Goal: Information Seeking & Learning: Learn about a topic

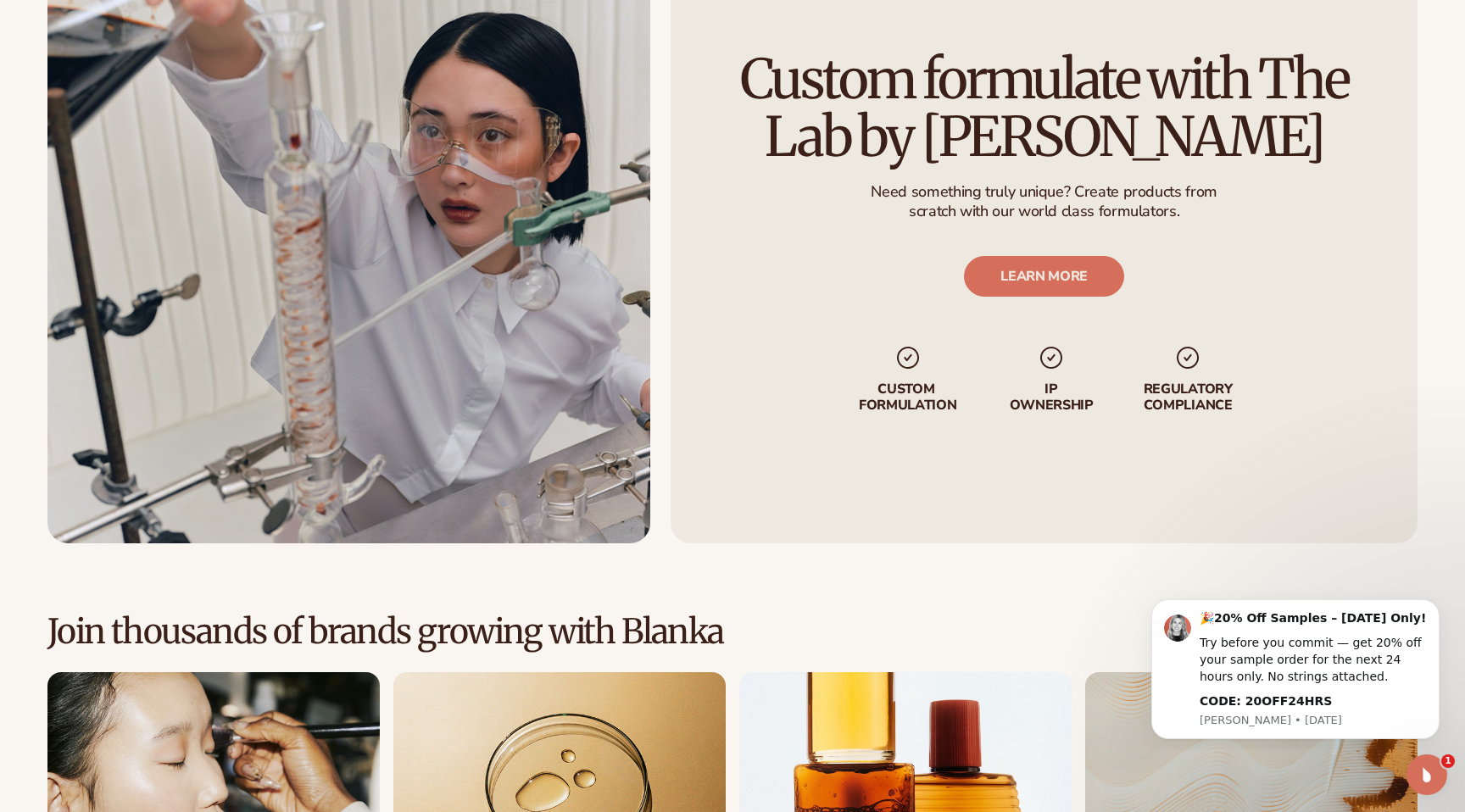
scroll to position [4419, 0]
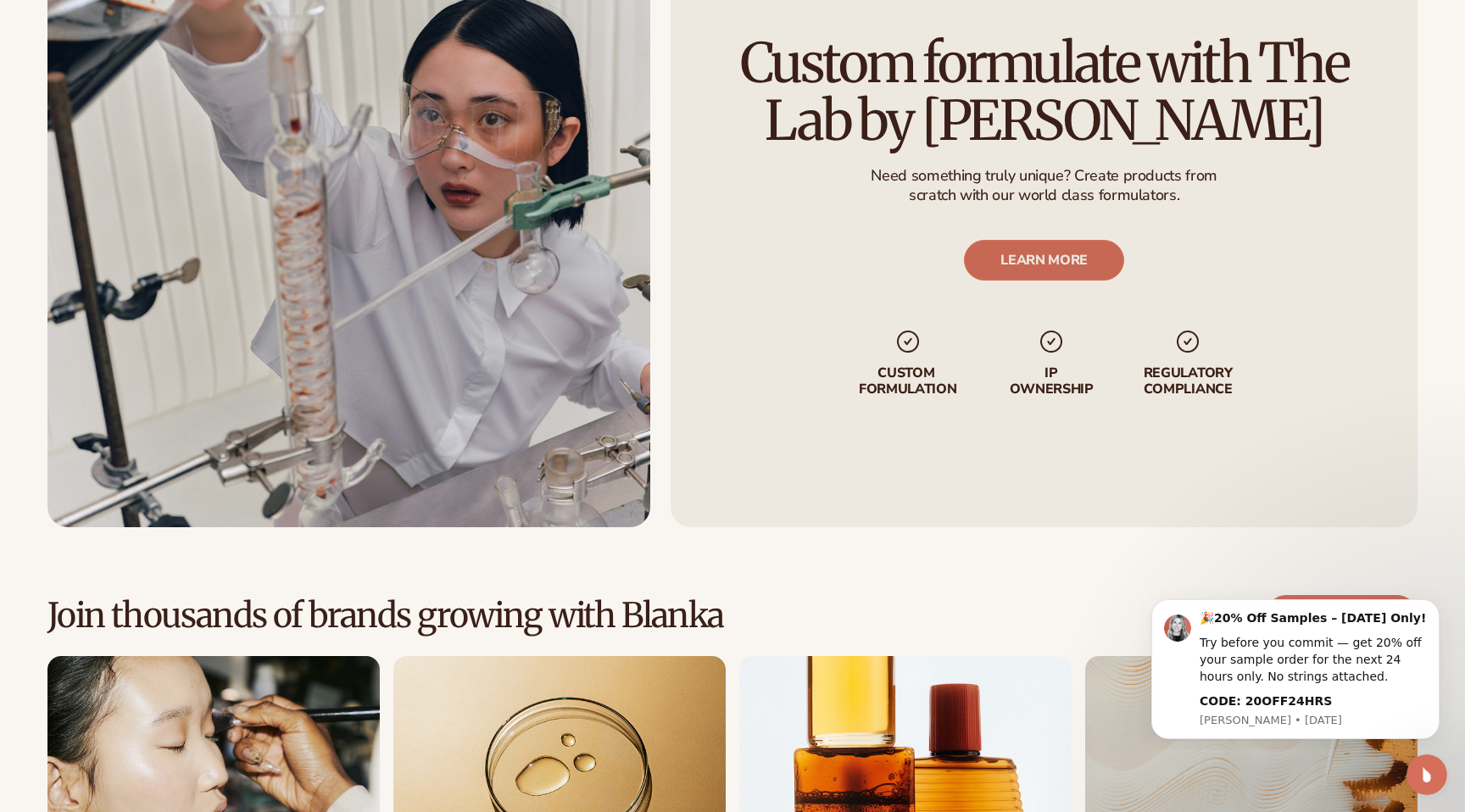
click at [1051, 253] on link "LEARN MORE" at bounding box center [1043, 260] width 160 height 40
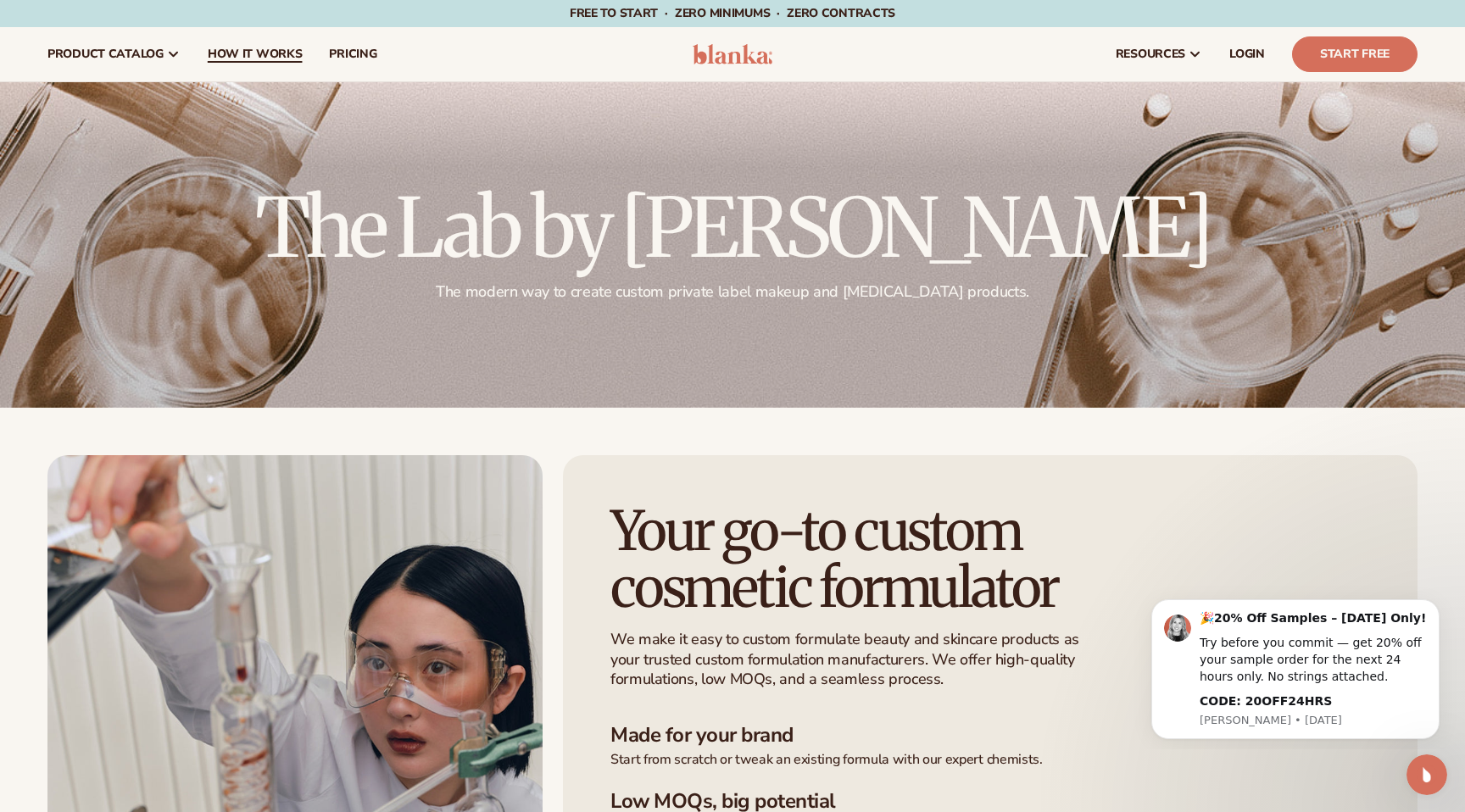
click at [298, 53] on span "How It Works" at bounding box center [255, 54] width 95 height 14
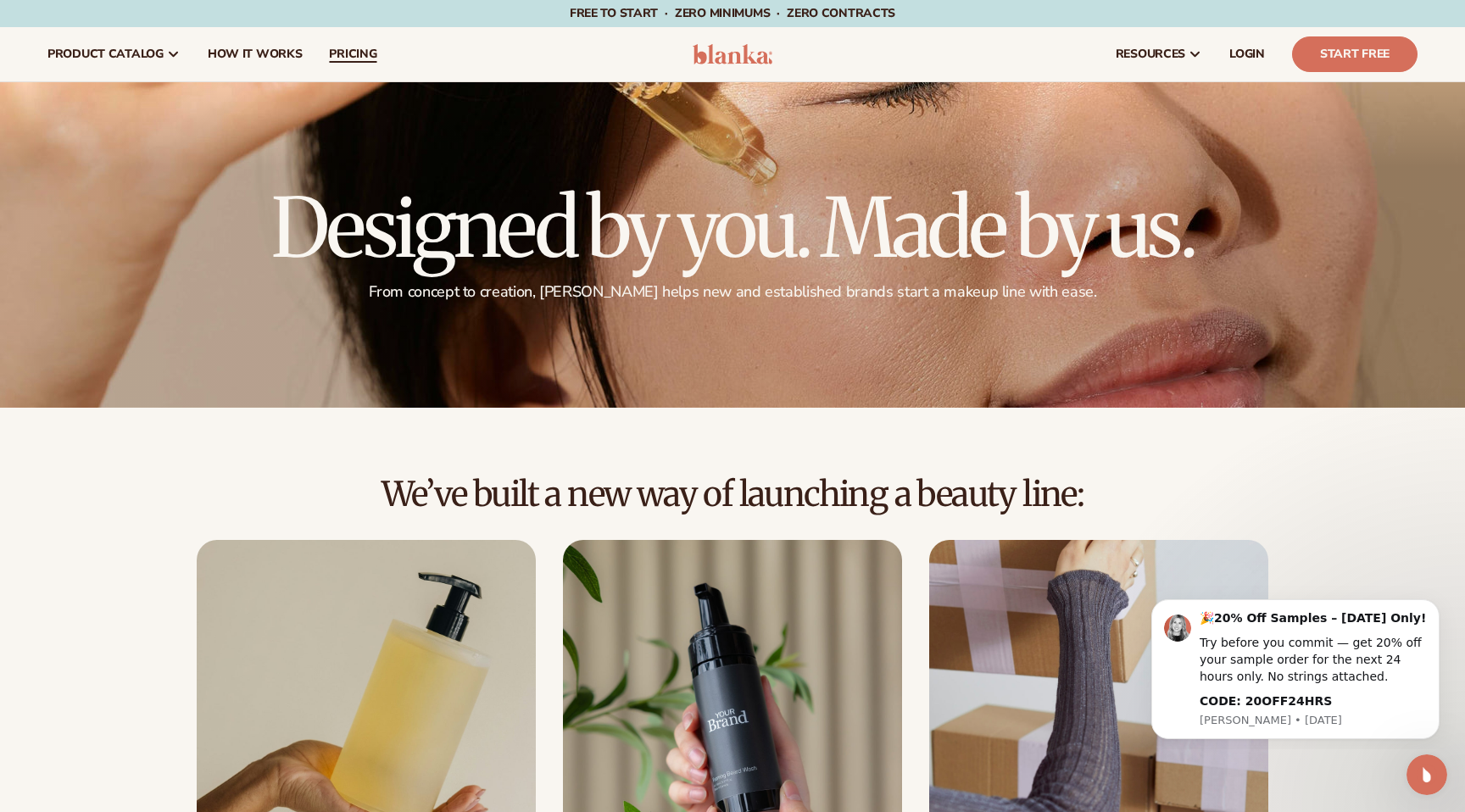
click at [358, 57] on span "pricing" at bounding box center [352, 54] width 47 height 14
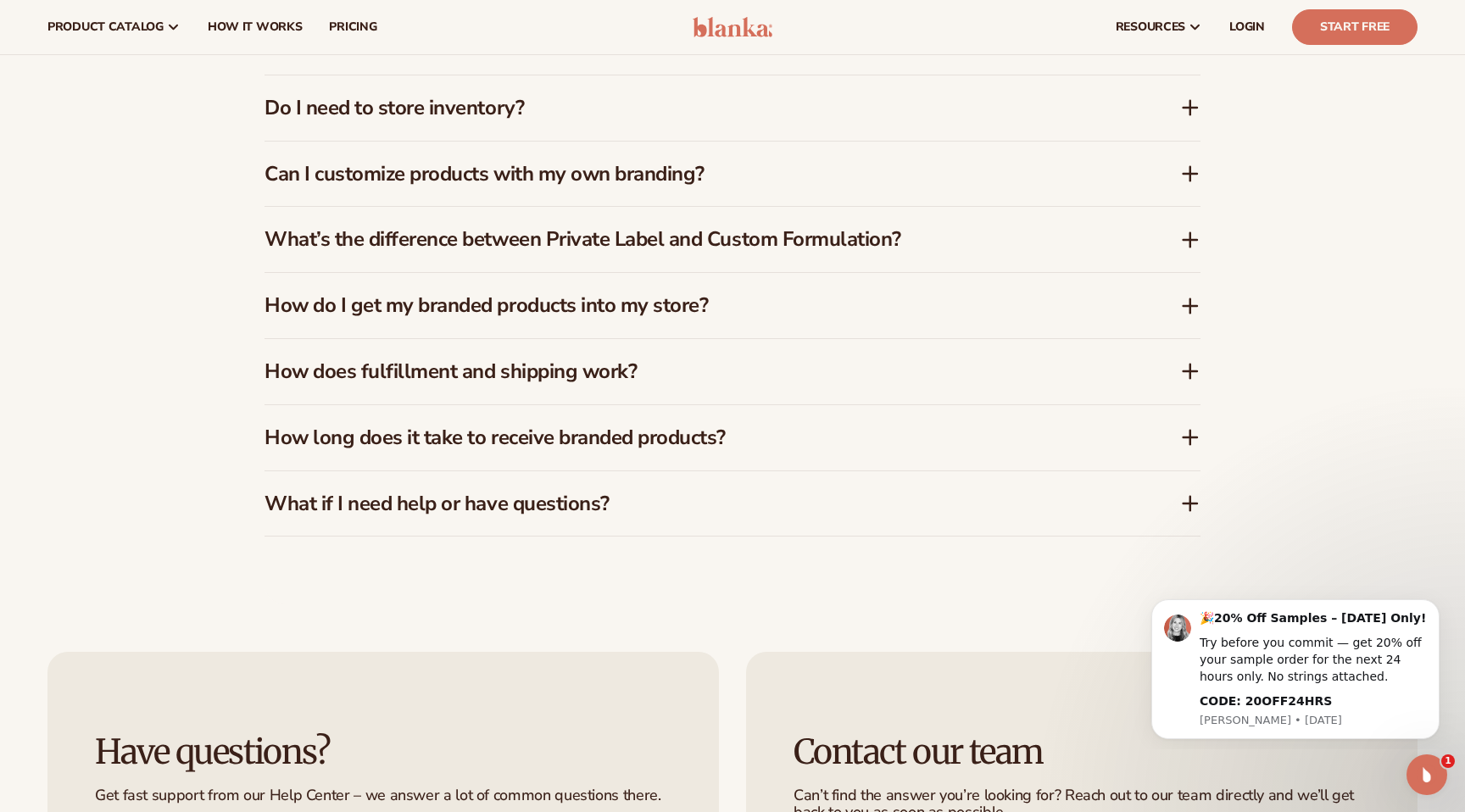
scroll to position [2472, 0]
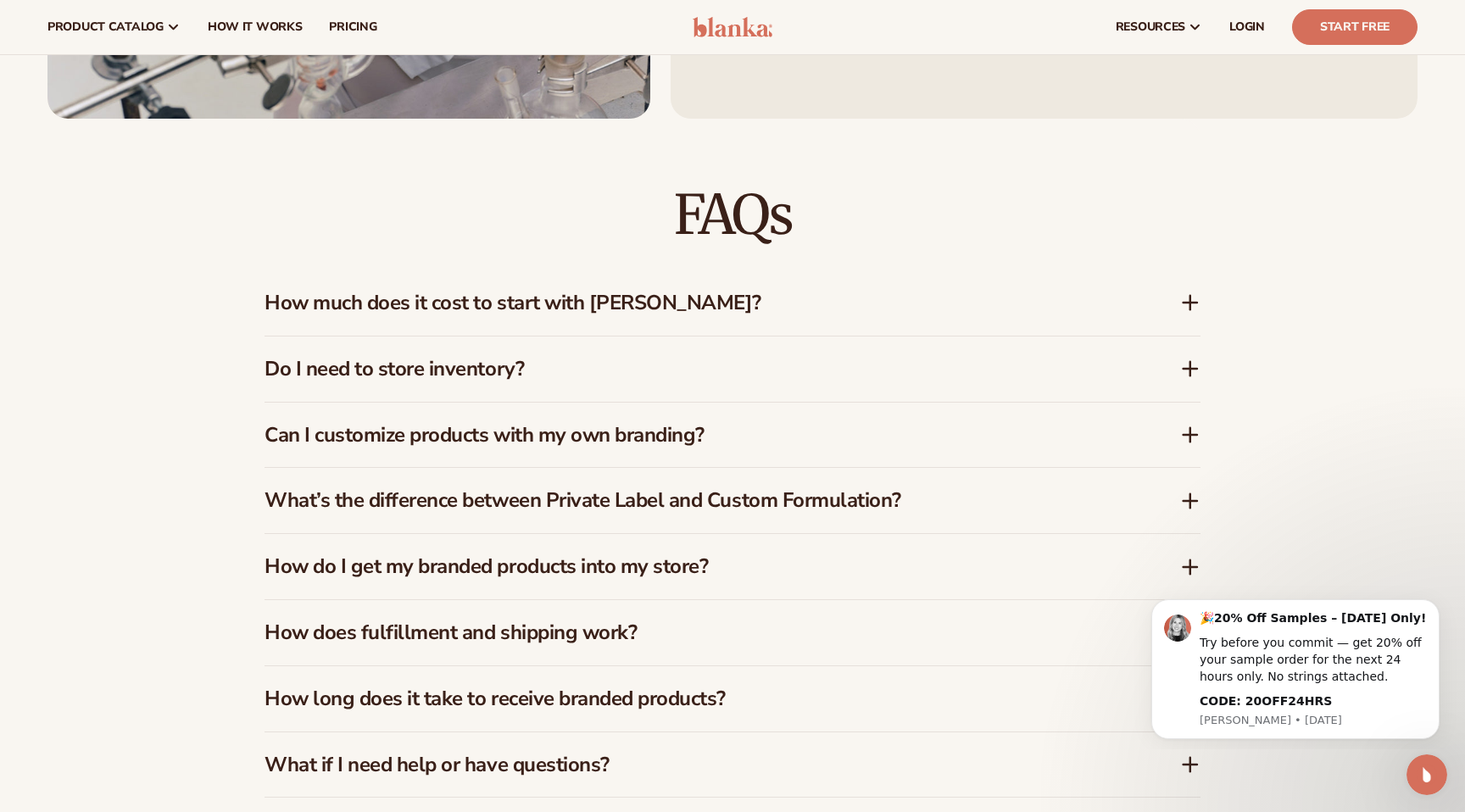
click at [452, 308] on h3 "How much does it cost to start with Blanka?" at bounding box center [697, 302] width 864 height 25
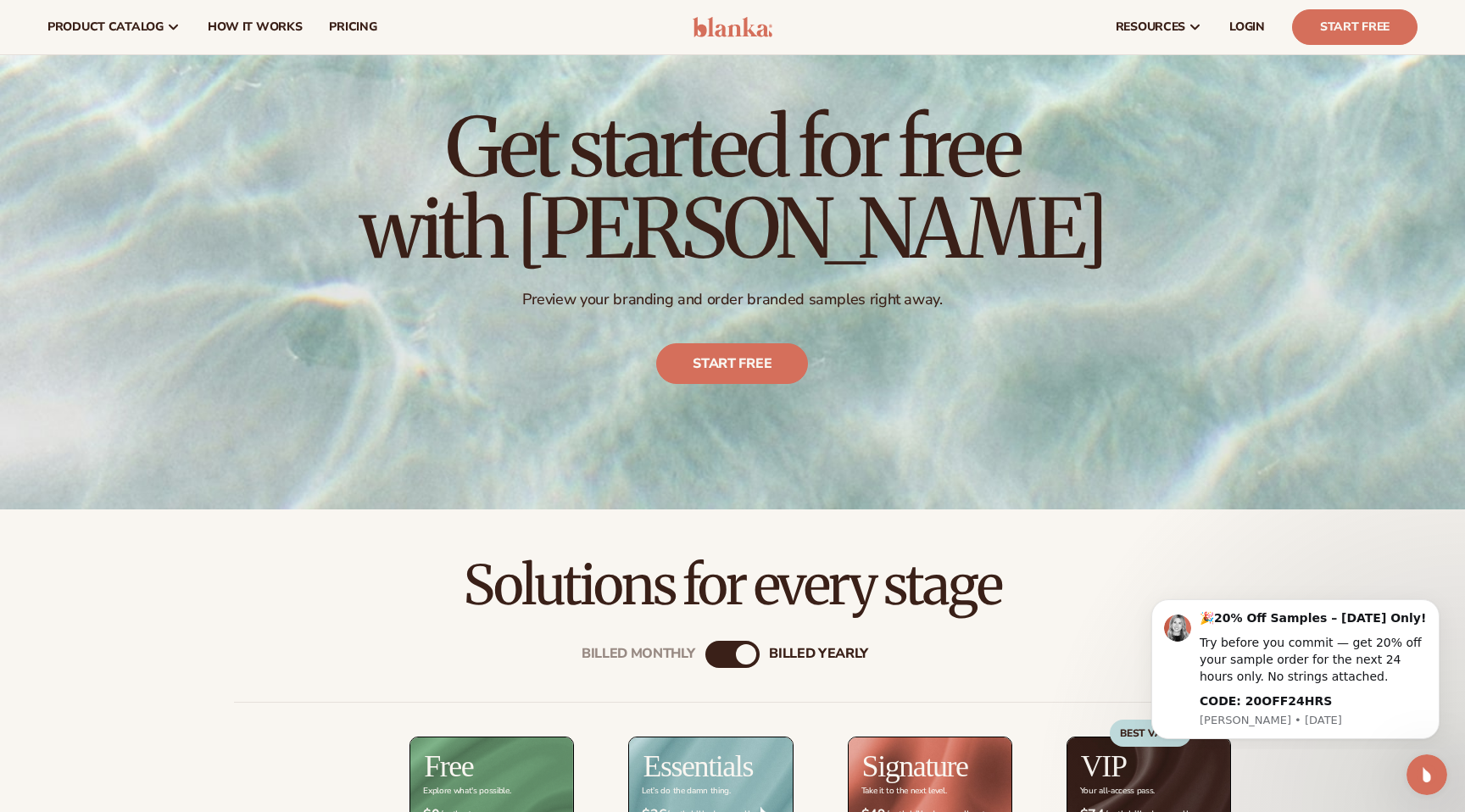
scroll to position [0, 0]
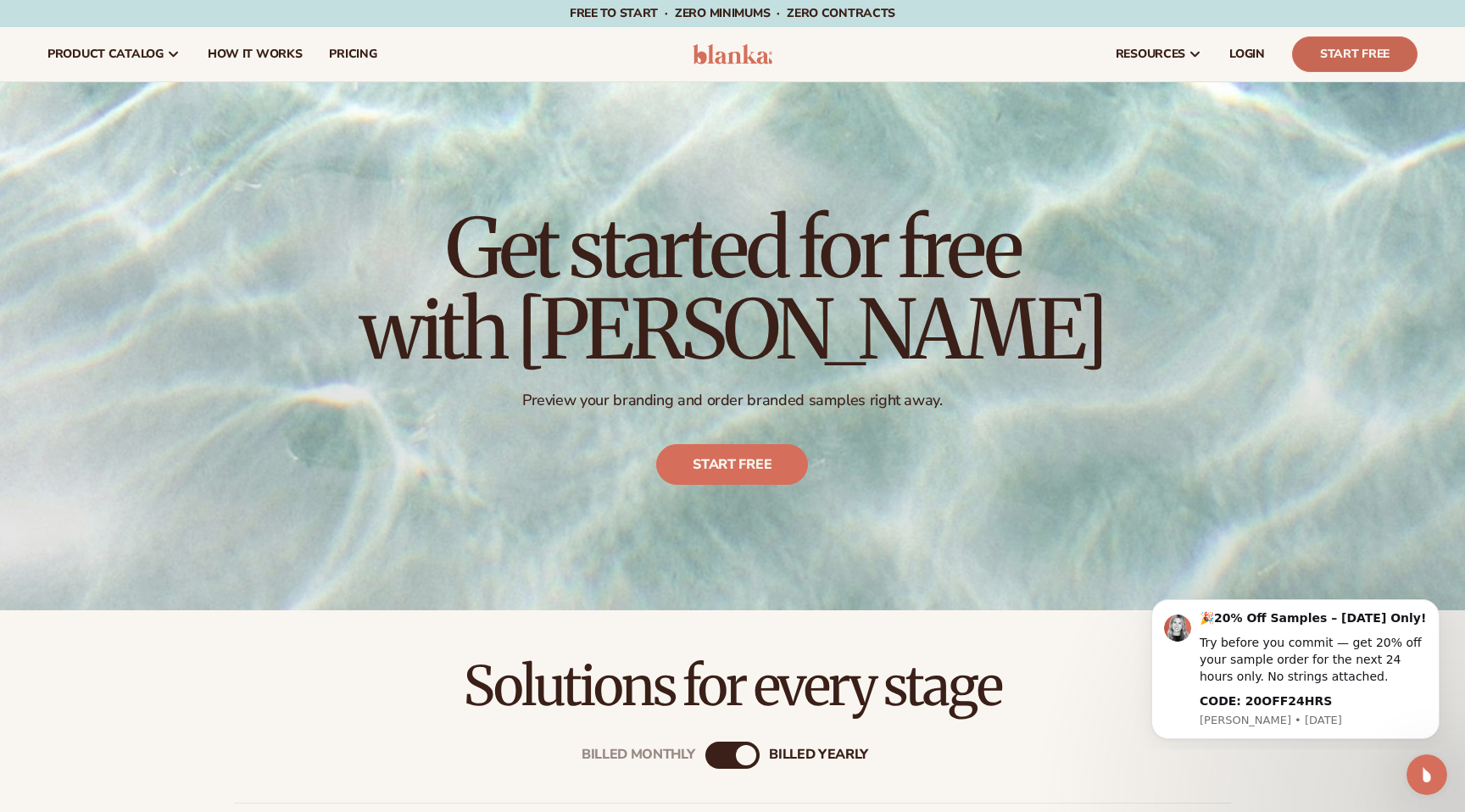
click at [1357, 38] on link "Start Free" at bounding box center [1355, 54] width 126 height 35
click at [266, 58] on span "How It Works" at bounding box center [255, 54] width 95 height 14
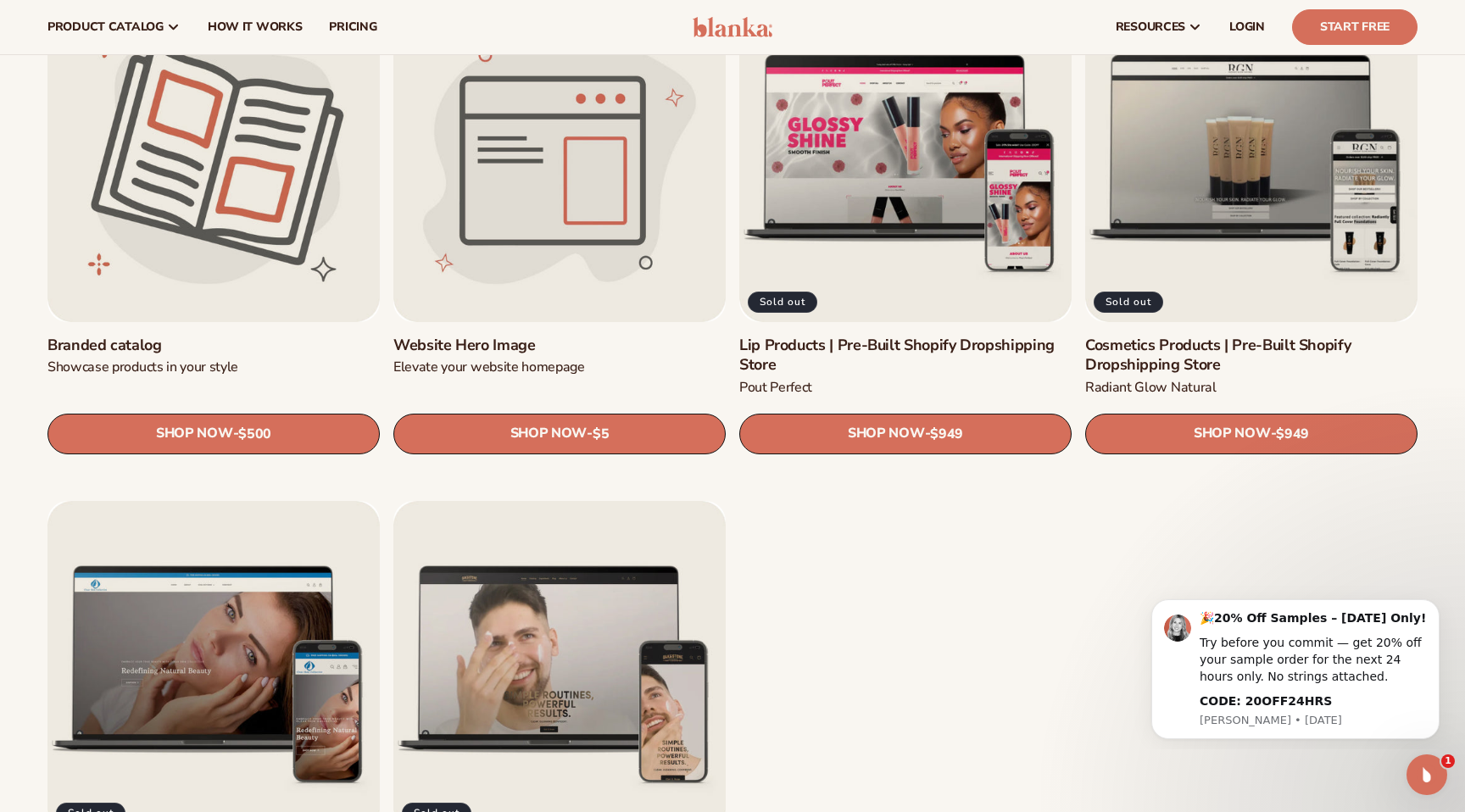
scroll to position [2076, 0]
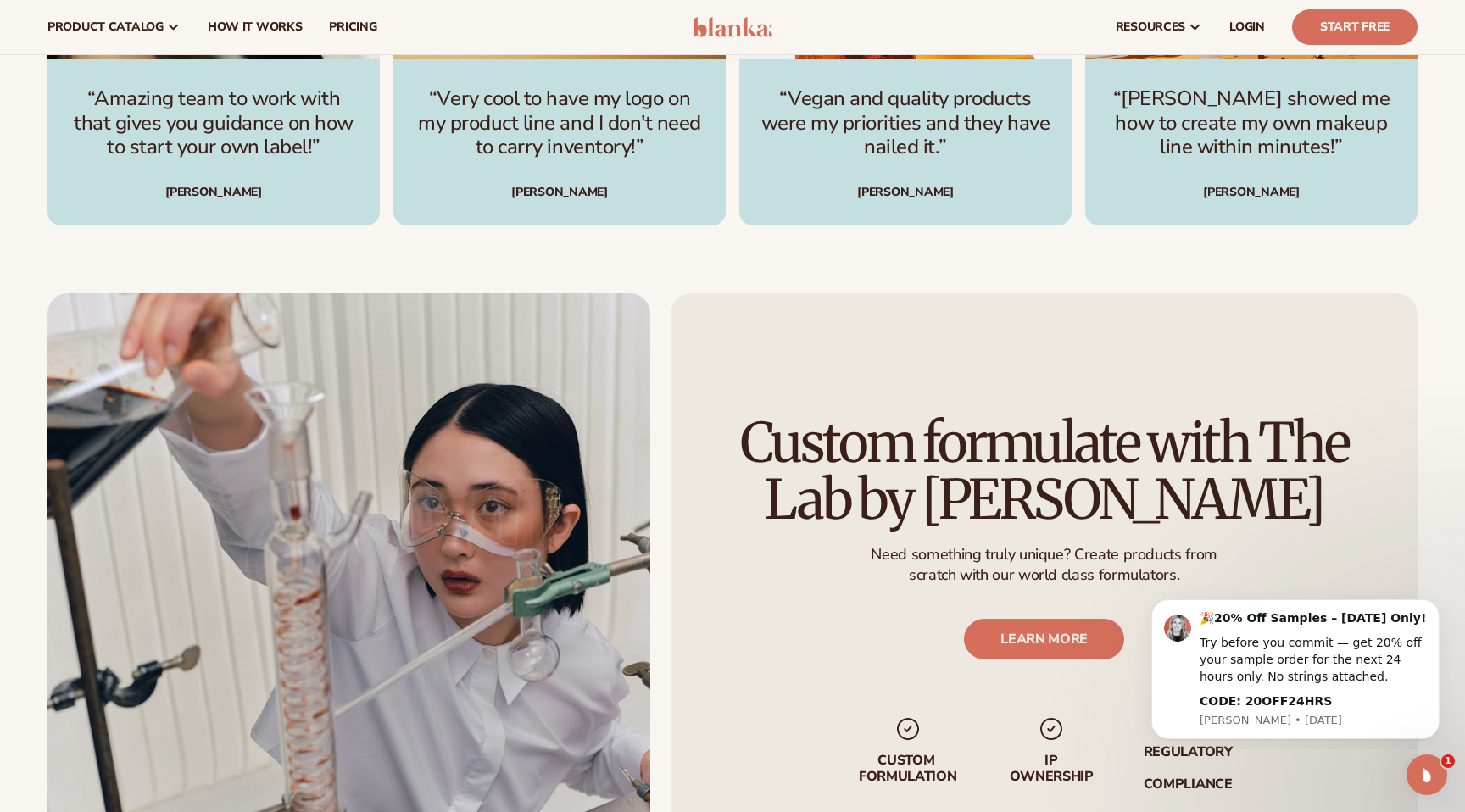
scroll to position [2869, 0]
click at [1018, 652] on link "LEARN MORE" at bounding box center [1043, 638] width 160 height 40
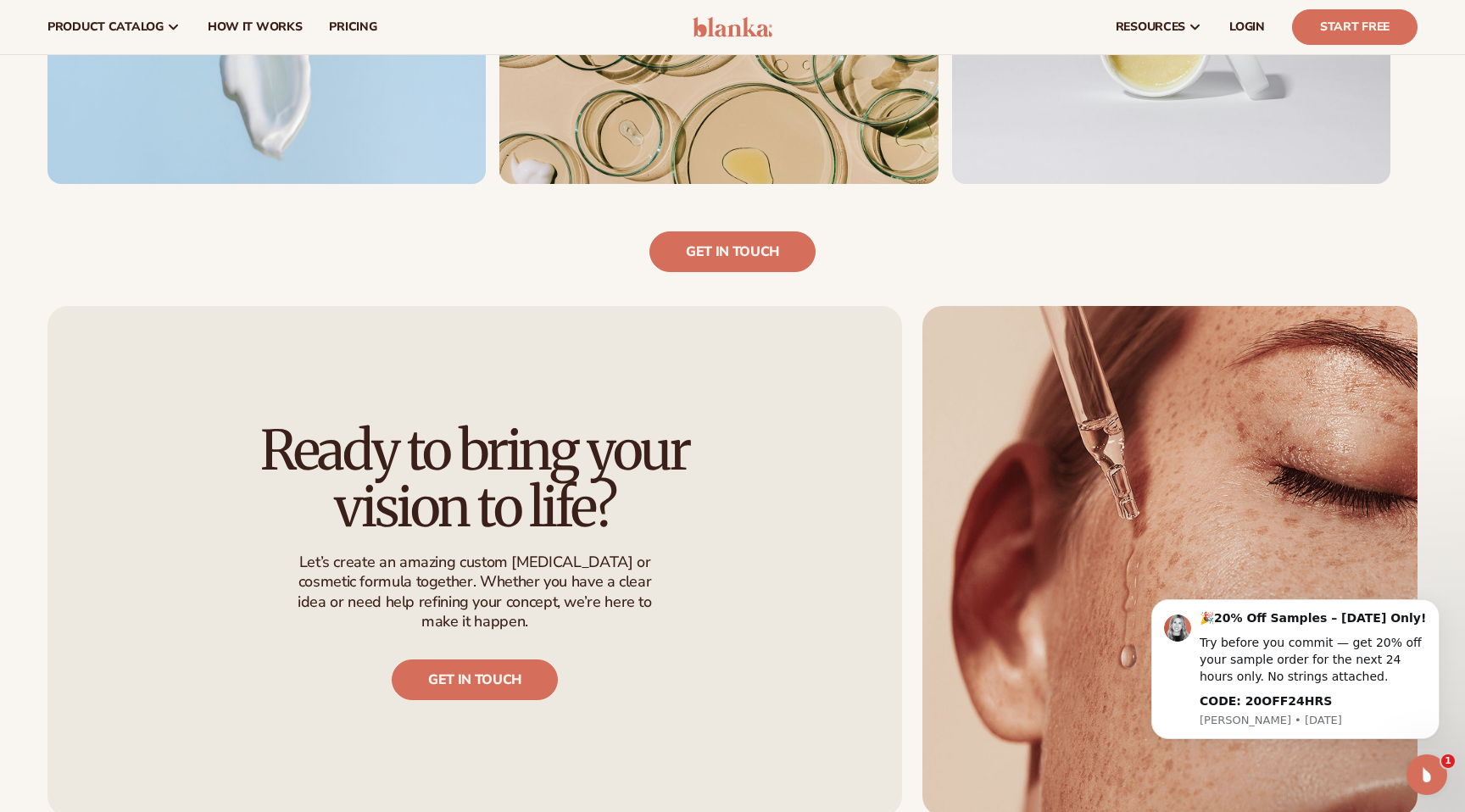
scroll to position [1344, 0]
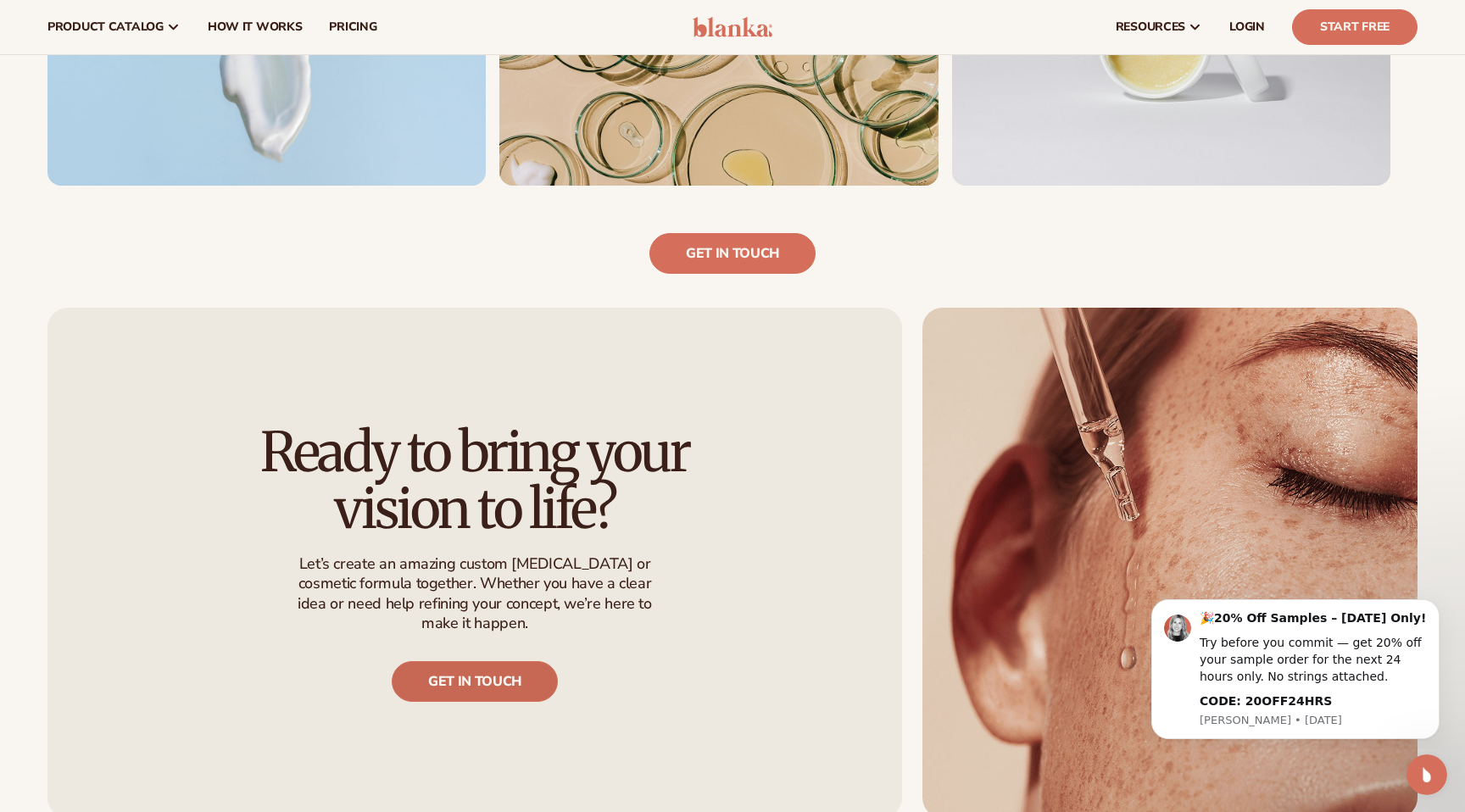
click at [499, 670] on link "Get in touch" at bounding box center [474, 681] width 166 height 40
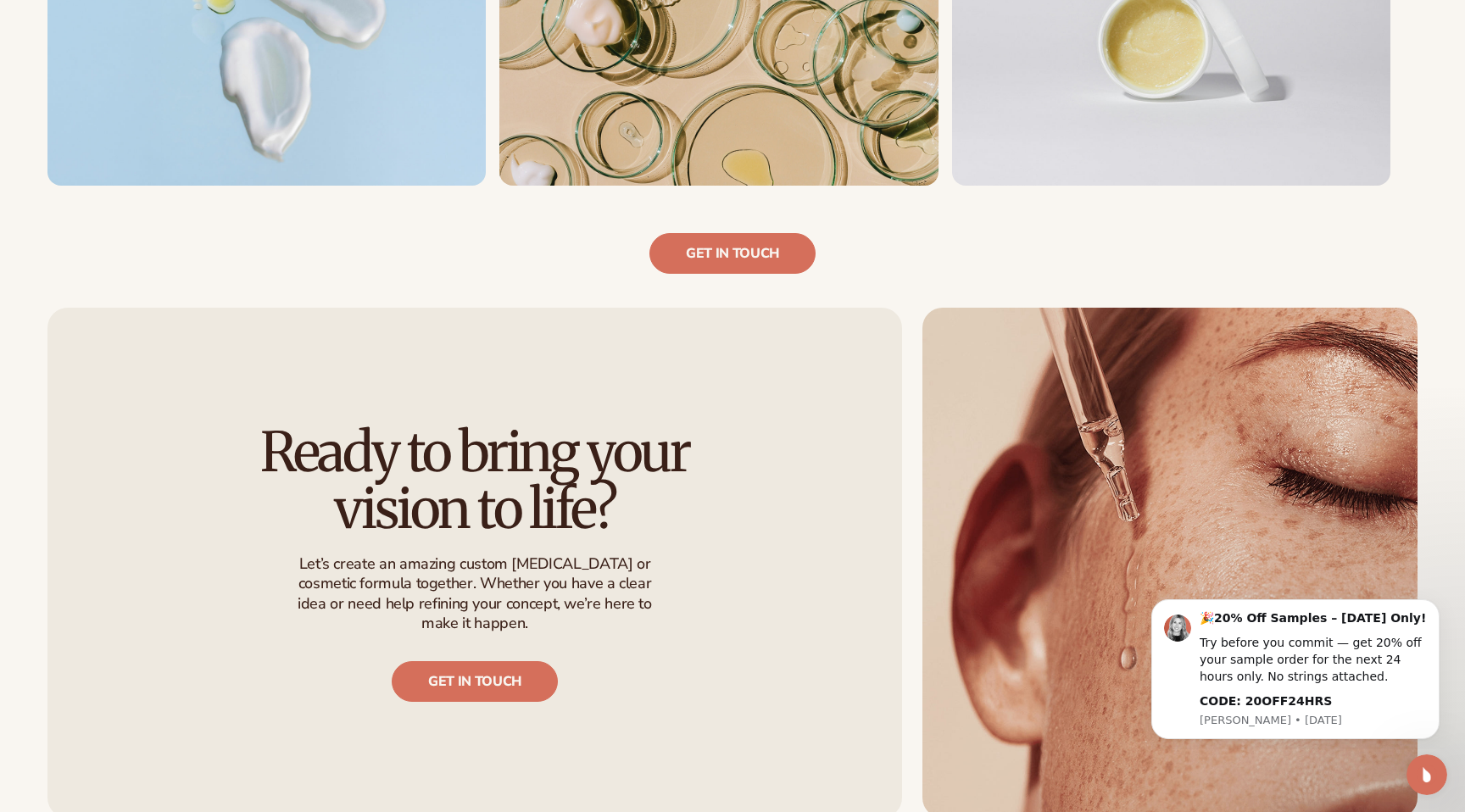
drag, startPoint x: 1325, startPoint y: 255, endPoint x: 1310, endPoint y: 242, distance: 19.8
click at [1322, 252] on div "Get in touch" at bounding box center [732, 229] width 1370 height 88
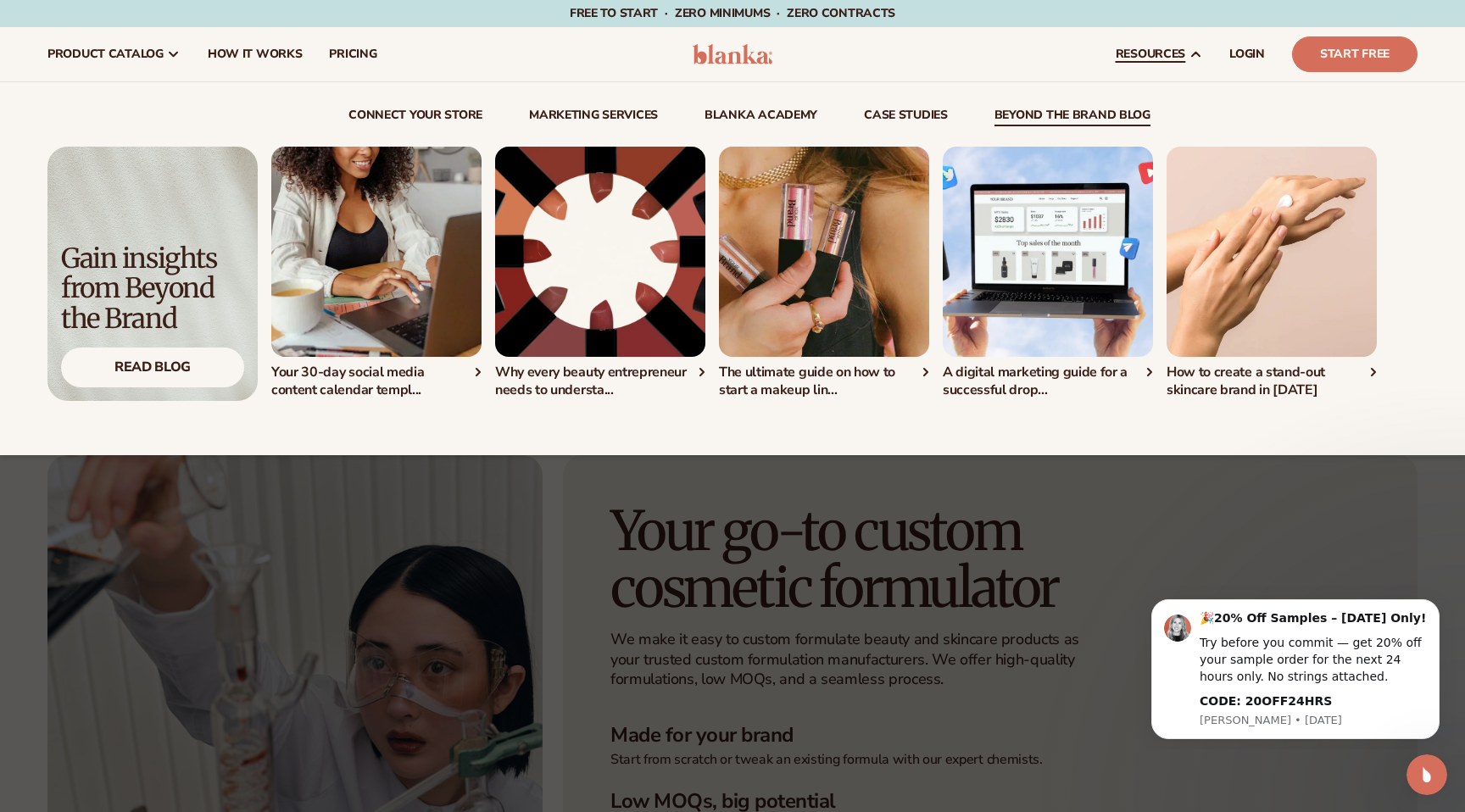
click at [657, 240] on img "2 / 5" at bounding box center [601, 251] width 210 height 210
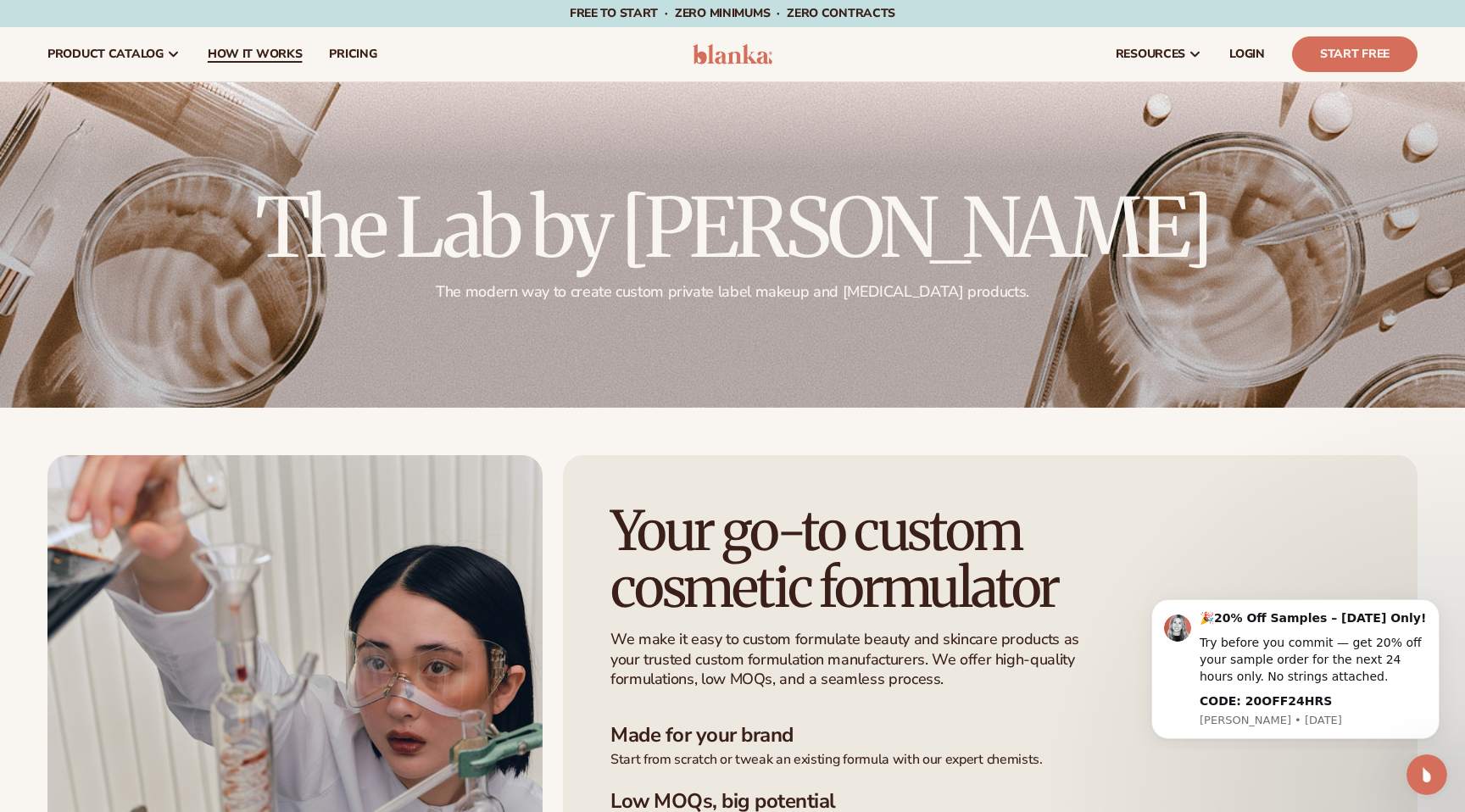
click at [246, 54] on span "How It Works" at bounding box center [255, 54] width 95 height 14
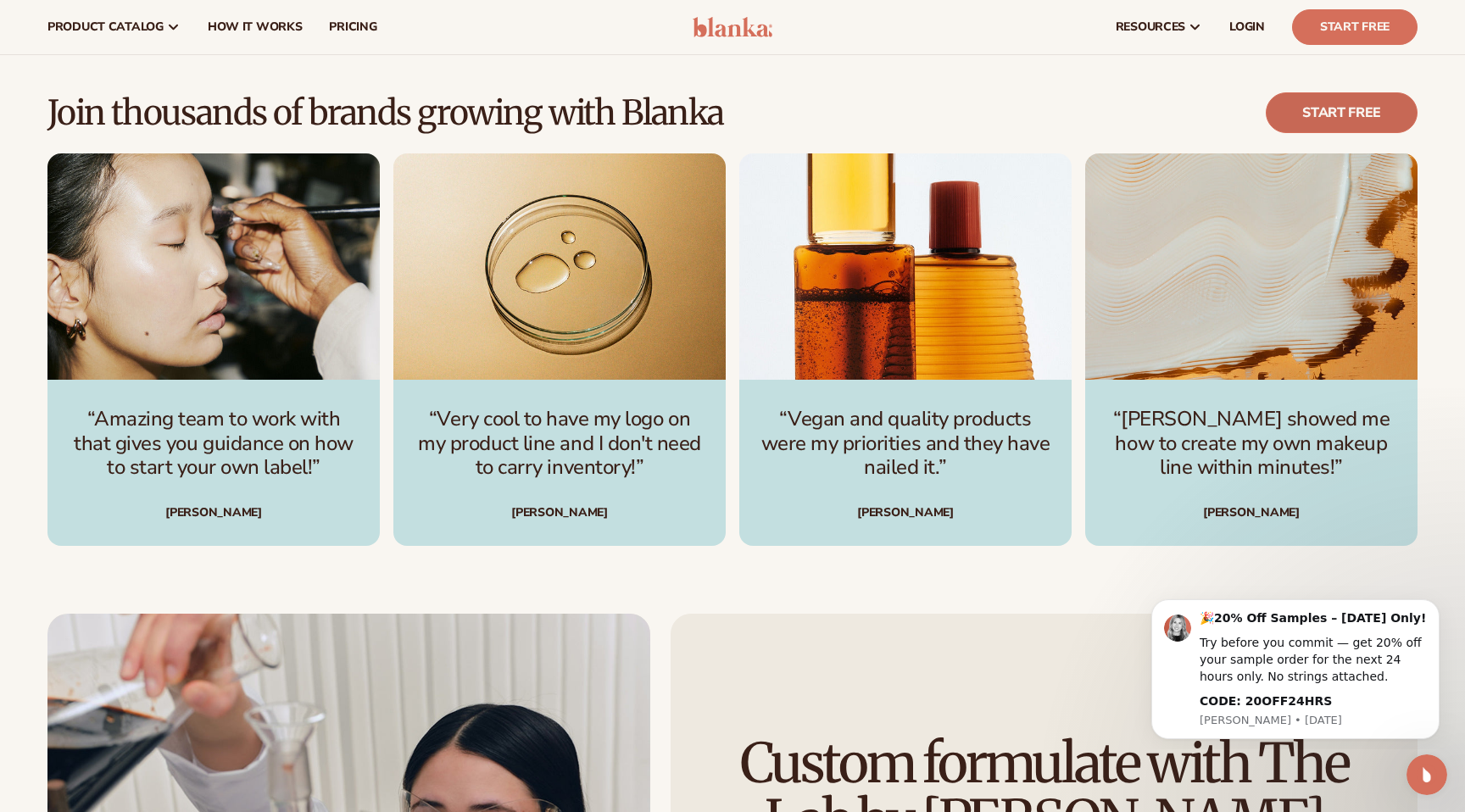
click at [1293, 123] on link "Start free" at bounding box center [1341, 112] width 152 height 40
